Goal: Navigation & Orientation: Find specific page/section

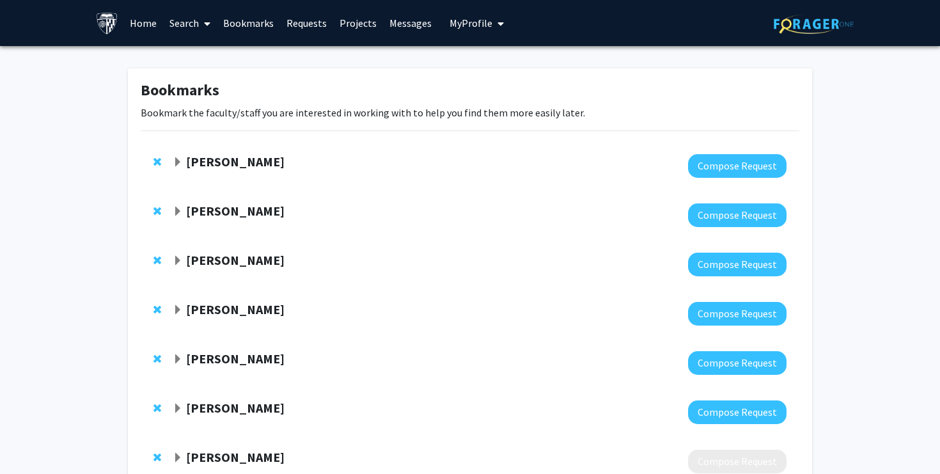
click at [146, 19] on link "Home" at bounding box center [143, 23] width 40 height 45
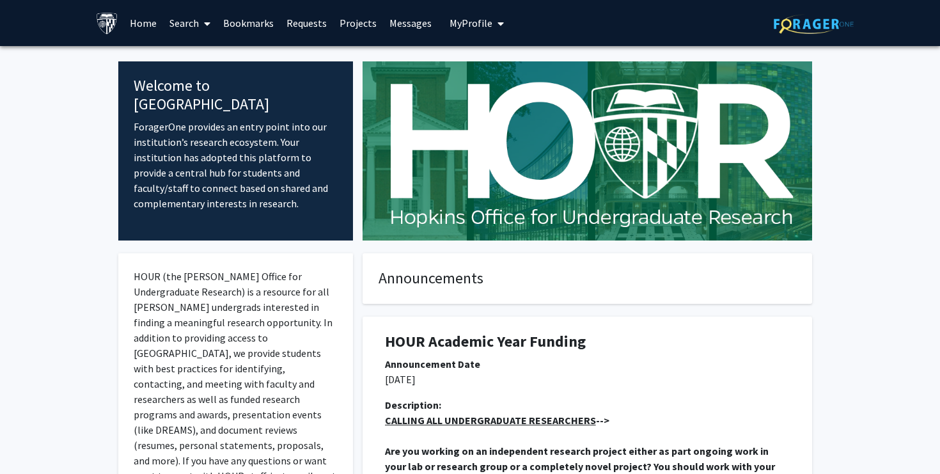
click at [244, 24] on link "Bookmarks" at bounding box center [248, 23] width 63 height 45
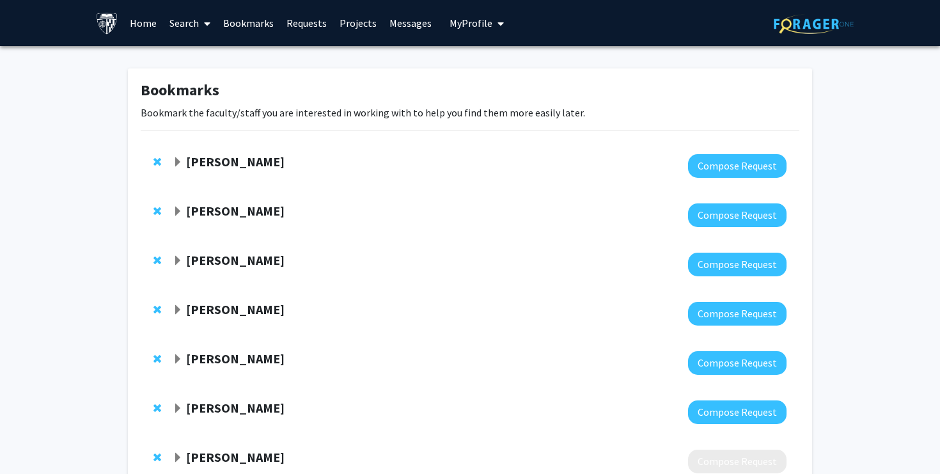
click at [226, 159] on strong "[PERSON_NAME]" at bounding box center [235, 162] width 99 height 16
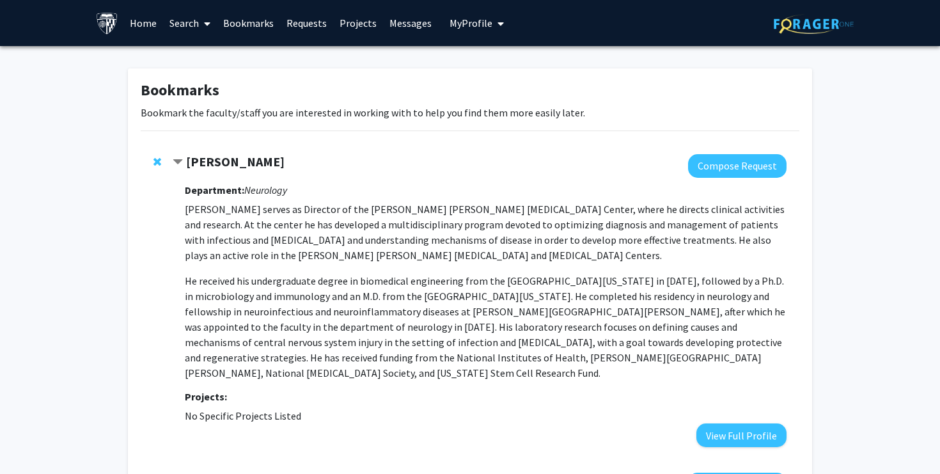
click at [226, 159] on strong "[PERSON_NAME]" at bounding box center [235, 162] width 99 height 16
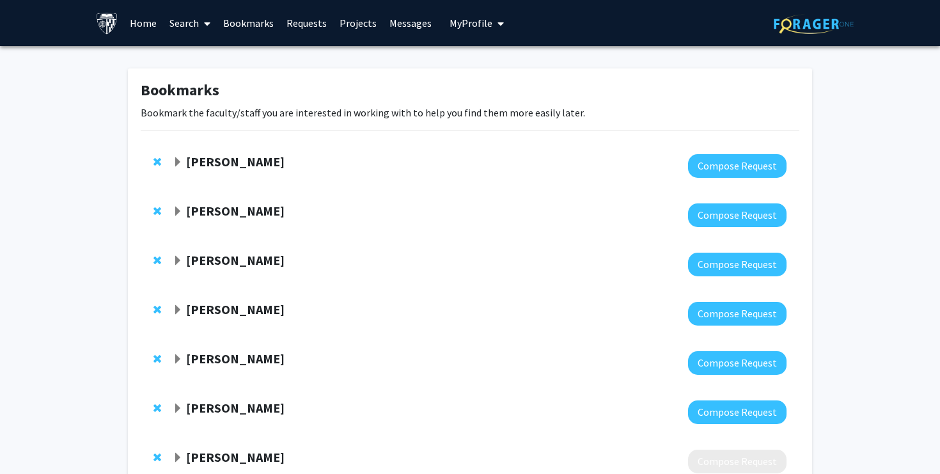
scroll to position [289, 0]
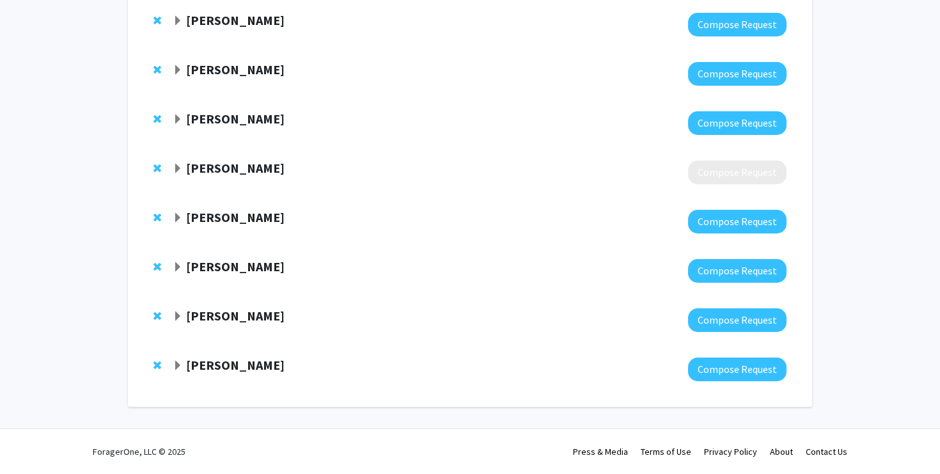
click at [214, 363] on strong "[PERSON_NAME]" at bounding box center [235, 365] width 99 height 16
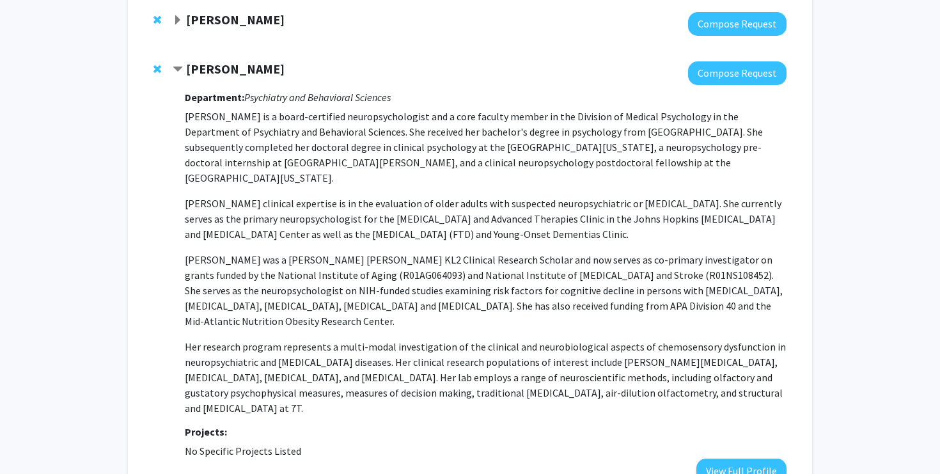
scroll to position [583, 0]
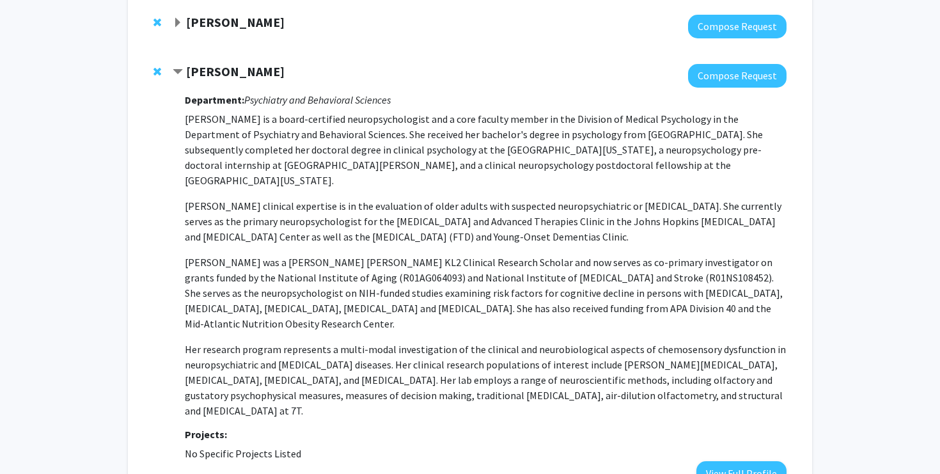
click at [221, 71] on strong "[PERSON_NAME]" at bounding box center [235, 71] width 99 height 16
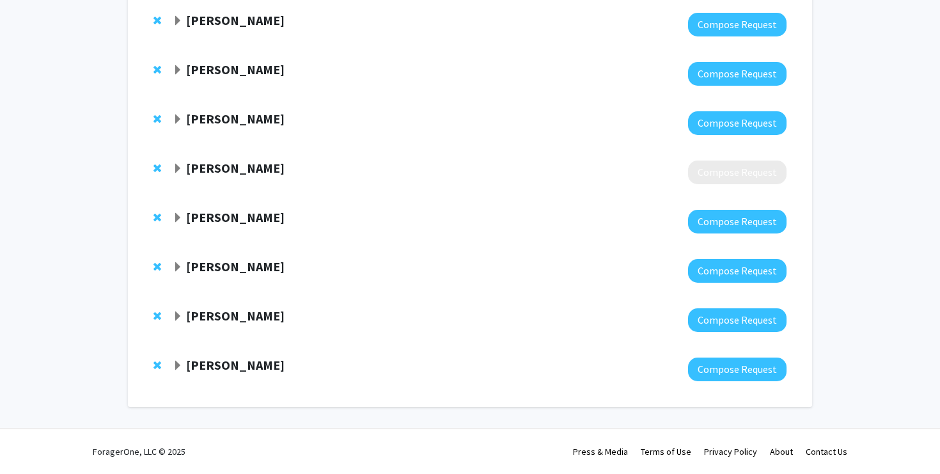
click at [207, 315] on strong "[PERSON_NAME]" at bounding box center [235, 316] width 99 height 16
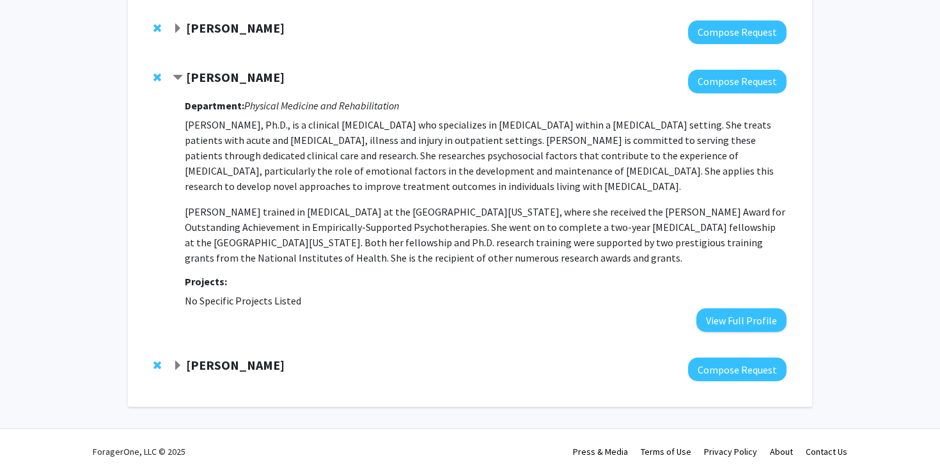
click at [220, 76] on strong "[PERSON_NAME]" at bounding box center [235, 77] width 99 height 16
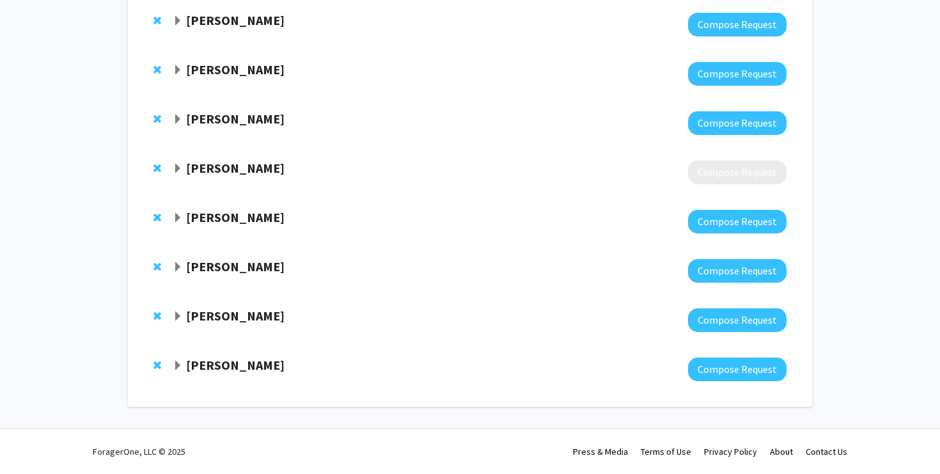
click at [206, 272] on strong "[PERSON_NAME]" at bounding box center [235, 266] width 99 height 16
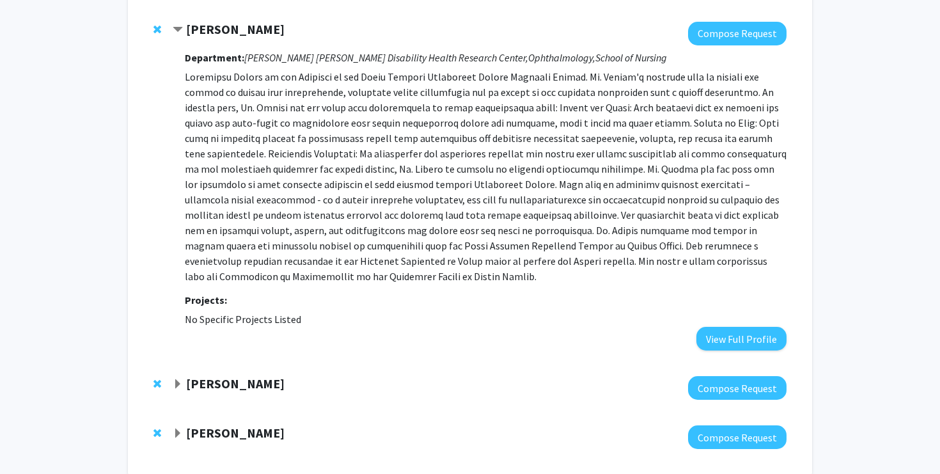
scroll to position [507, 0]
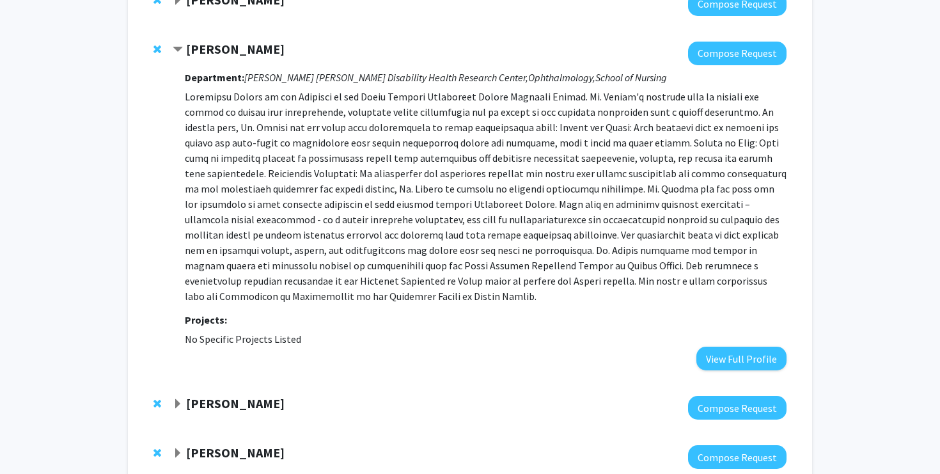
click at [233, 43] on strong "[PERSON_NAME]" at bounding box center [235, 49] width 99 height 16
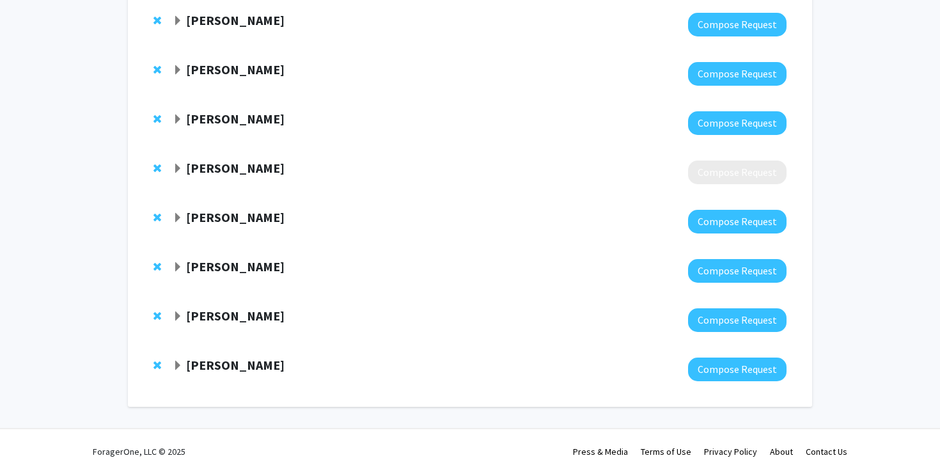
click at [200, 362] on strong "[PERSON_NAME]" at bounding box center [235, 365] width 99 height 16
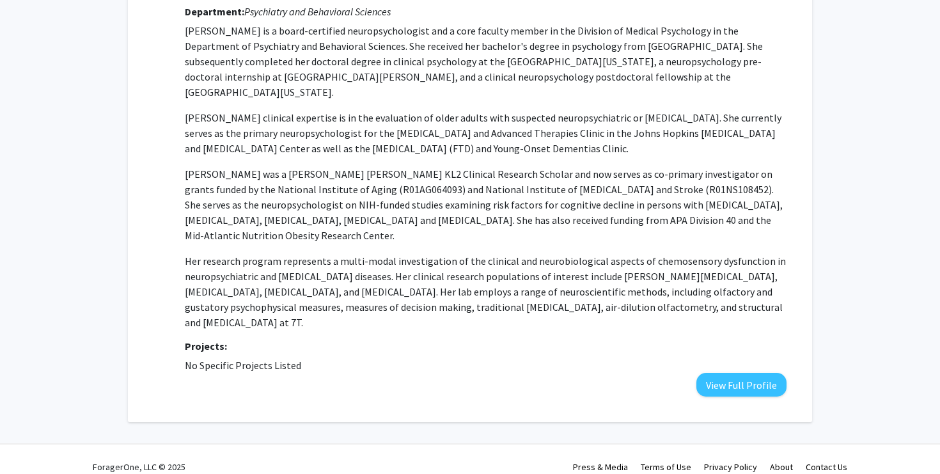
scroll to position [586, 0]
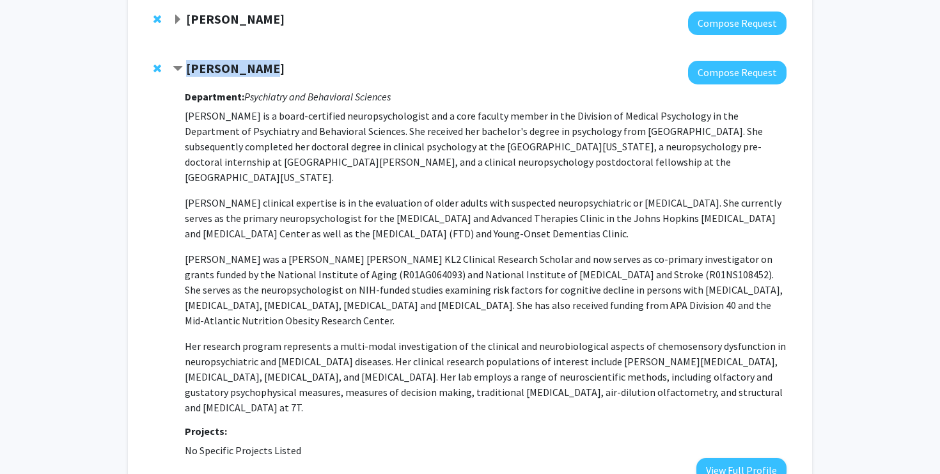
drag, startPoint x: 186, startPoint y: 68, endPoint x: 263, endPoint y: 74, distance: 76.9
click at [264, 74] on div "[PERSON_NAME]" at bounding box center [311, 69] width 276 height 16
copy strong "[PERSON_NAME]"
